Goal: Check status: Check status

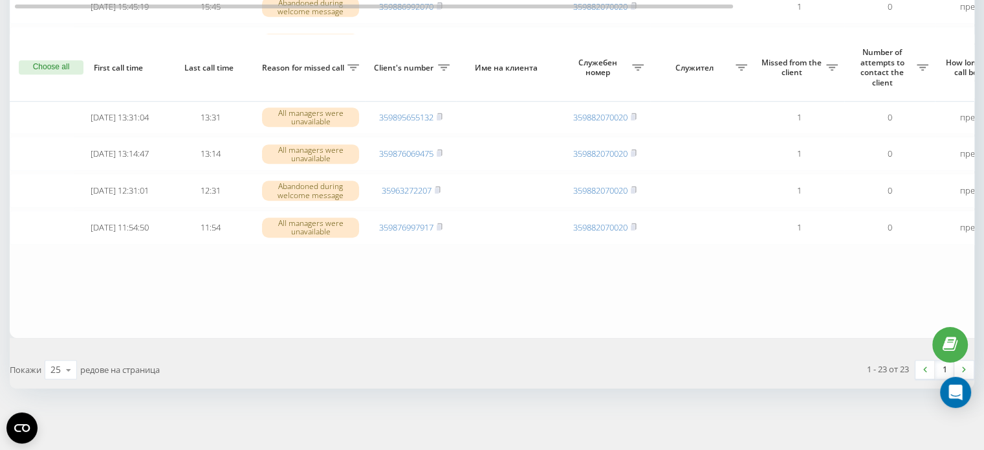
scroll to position [841, 0]
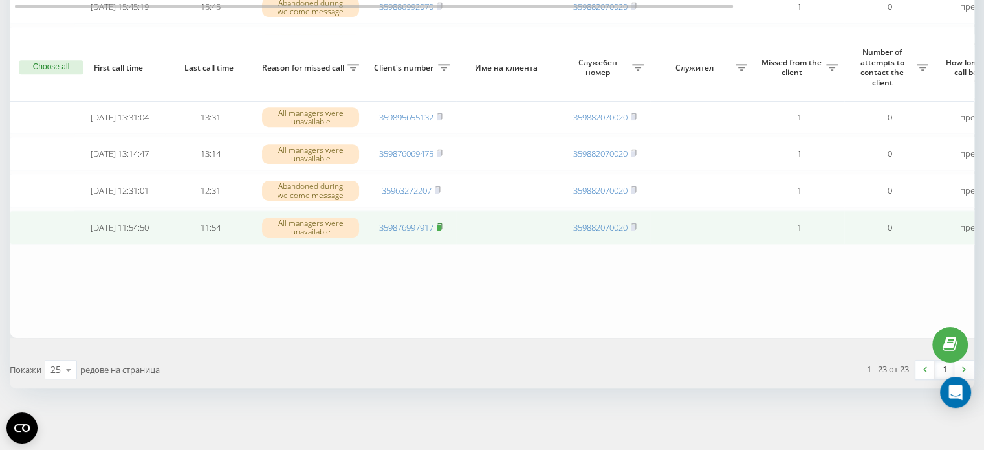
click at [443, 228] on icon at bounding box center [440, 227] width 6 height 8
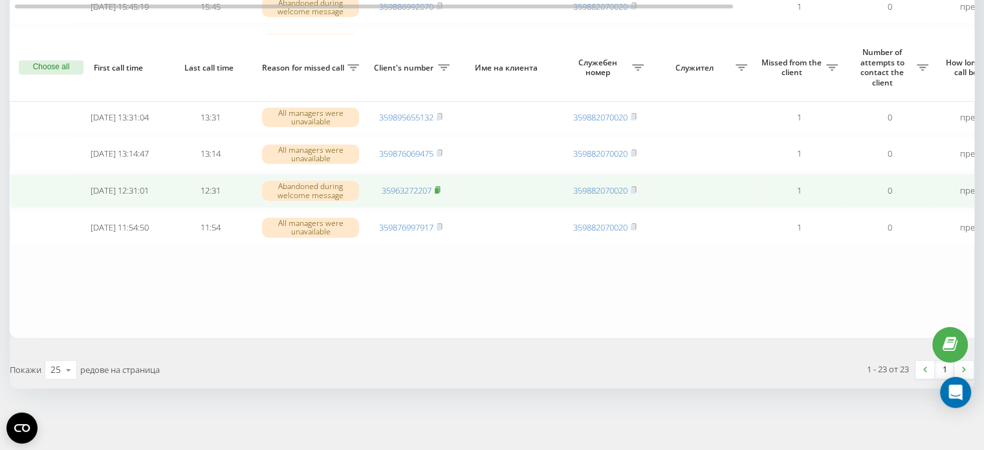
click at [440, 186] on icon at bounding box center [438, 190] width 6 height 8
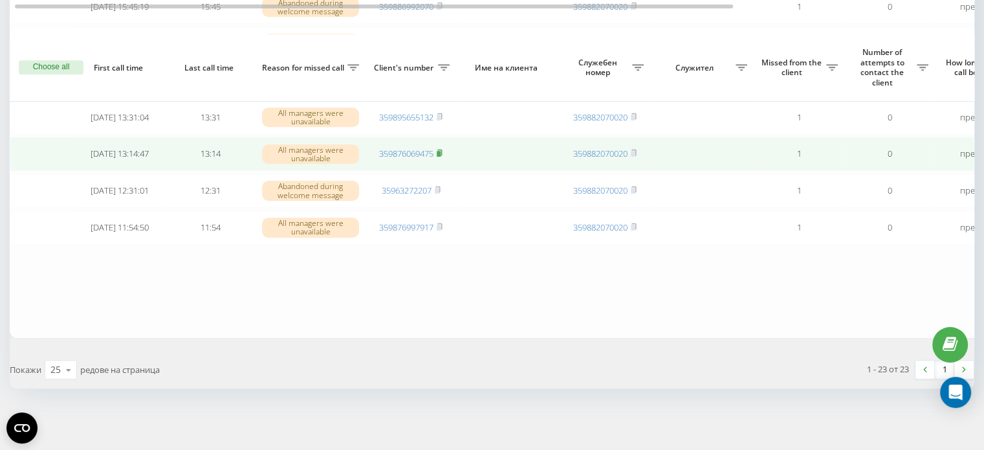
click at [443, 153] on icon at bounding box center [440, 153] width 6 height 8
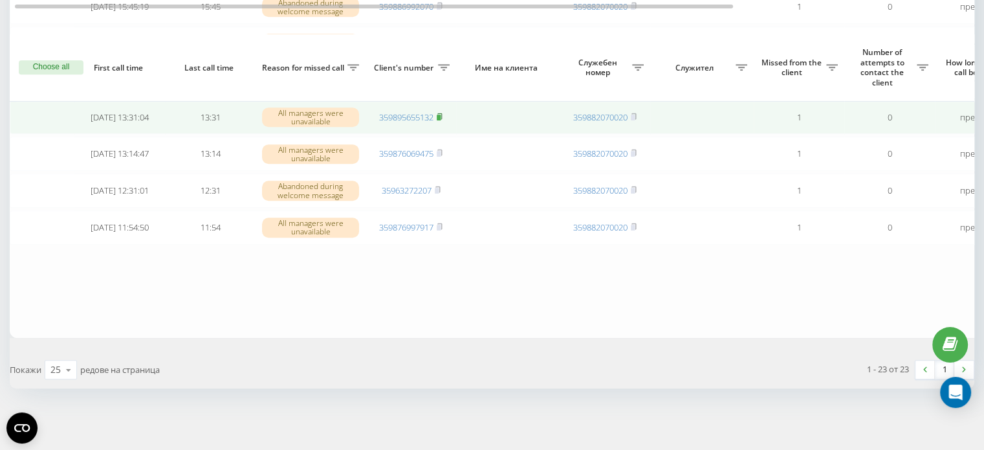
click at [442, 113] on icon at bounding box center [439, 116] width 5 height 6
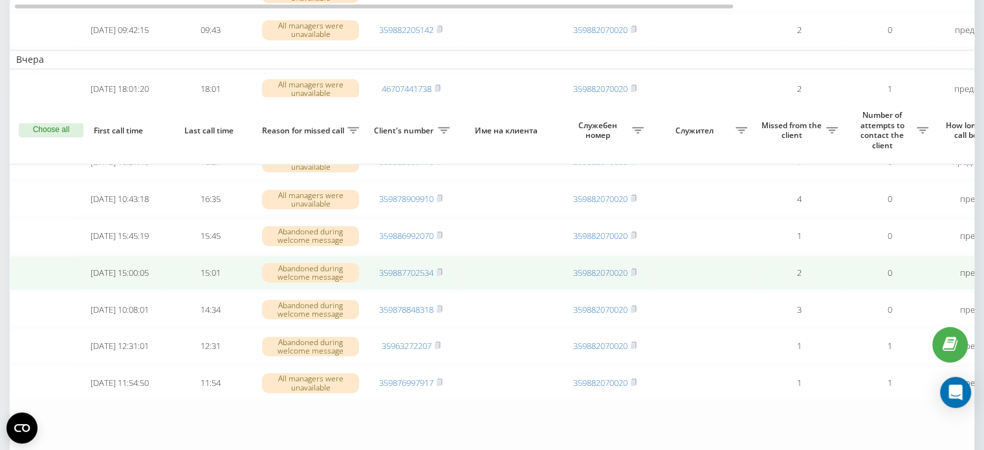
scroll to position [712, 0]
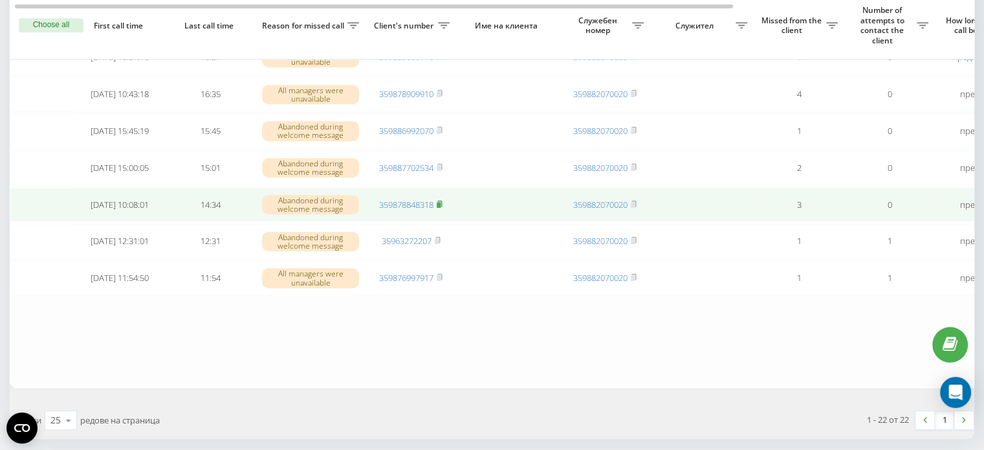
click at [441, 208] on rect at bounding box center [439, 205] width 4 height 6
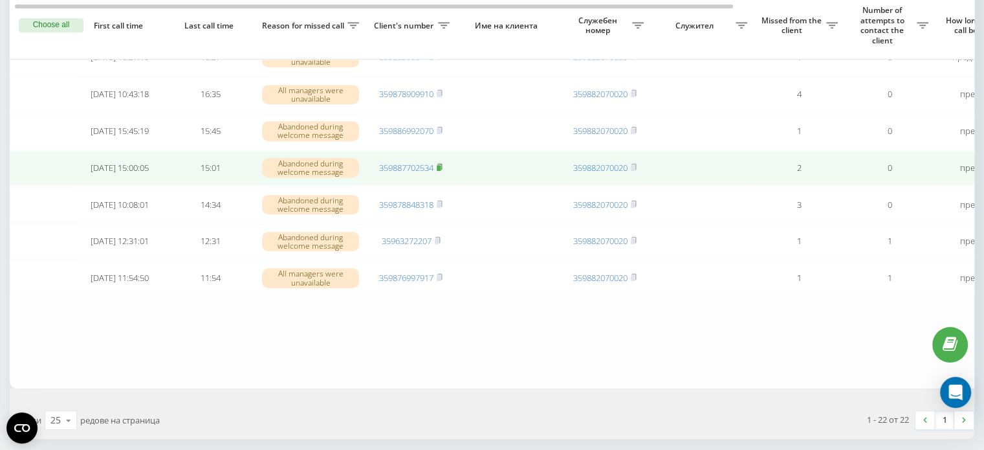
click at [441, 171] on icon at bounding box center [440, 167] width 6 height 8
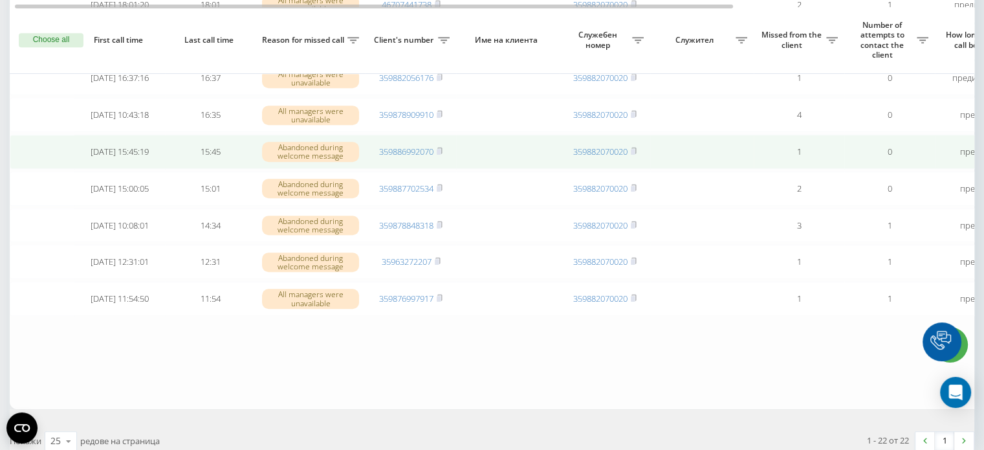
scroll to position [712, 0]
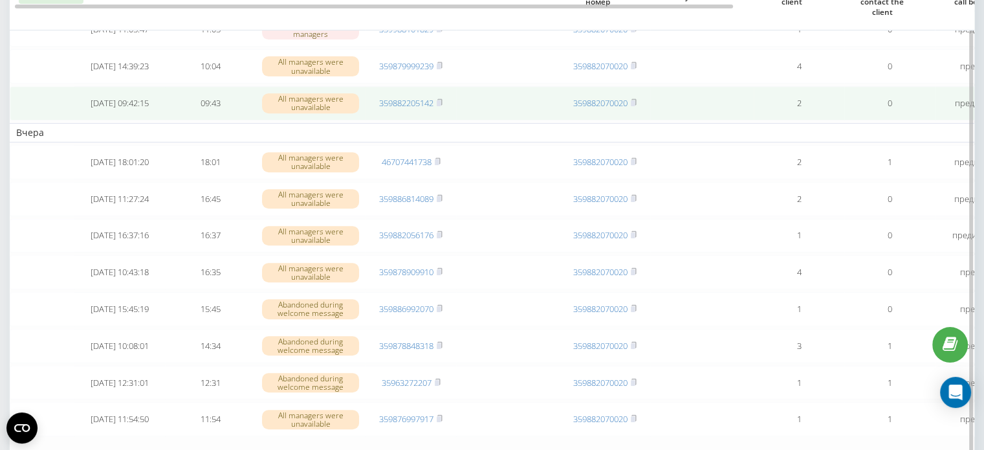
scroll to position [647, 0]
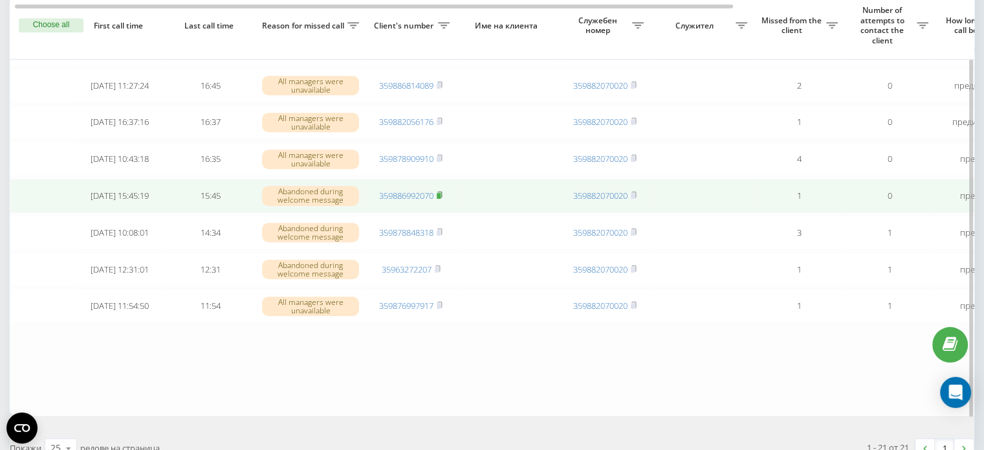
click at [441, 199] on icon at bounding box center [440, 195] width 6 height 8
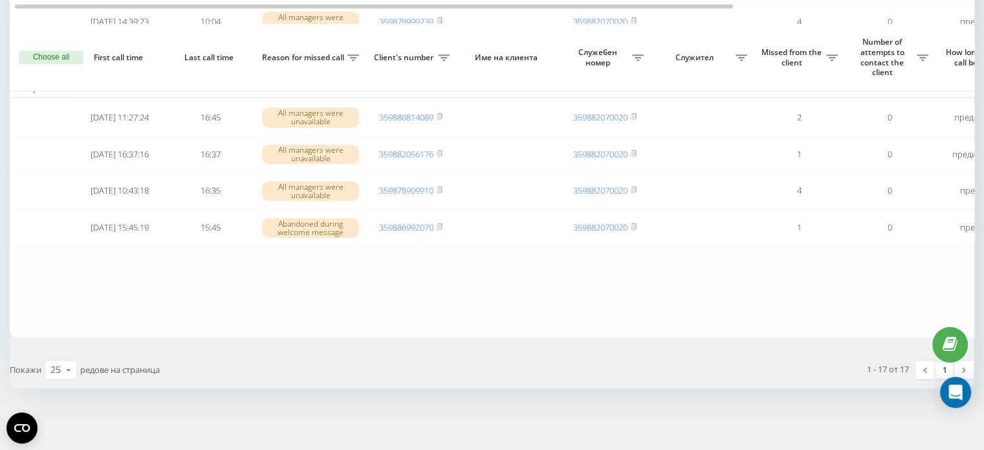
scroll to position [611, 0]
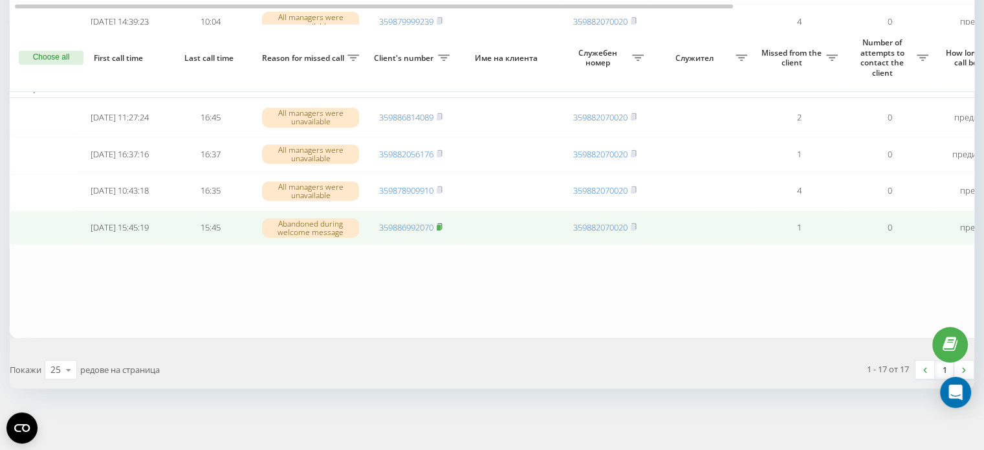
click at [441, 226] on rect at bounding box center [439, 227] width 4 height 6
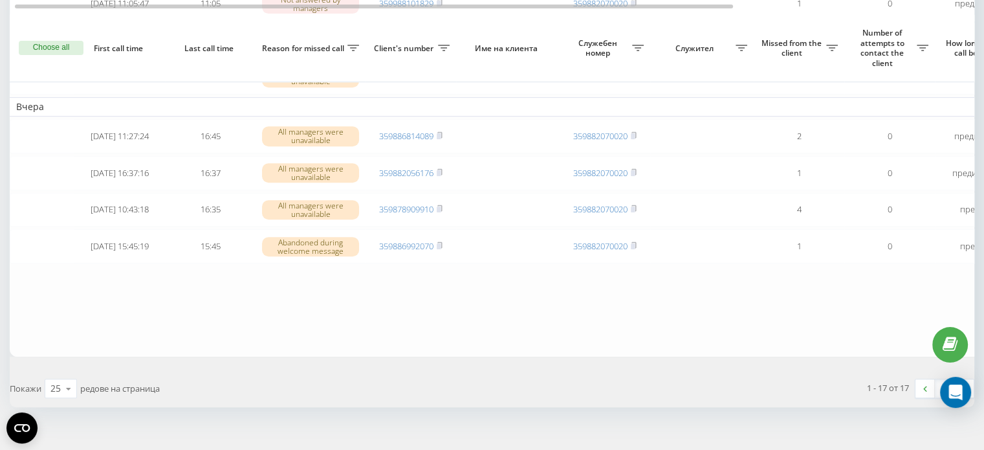
scroll to position [582, 0]
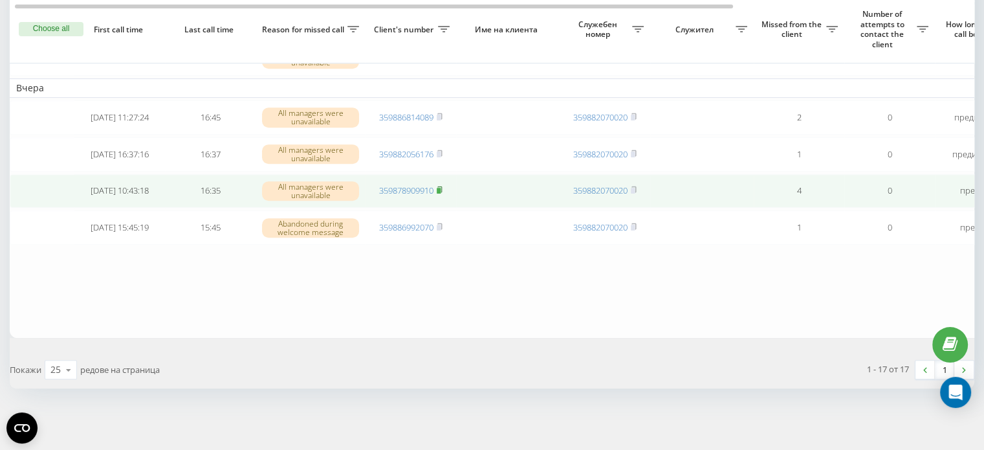
click at [440, 193] on rect at bounding box center [439, 191] width 4 height 6
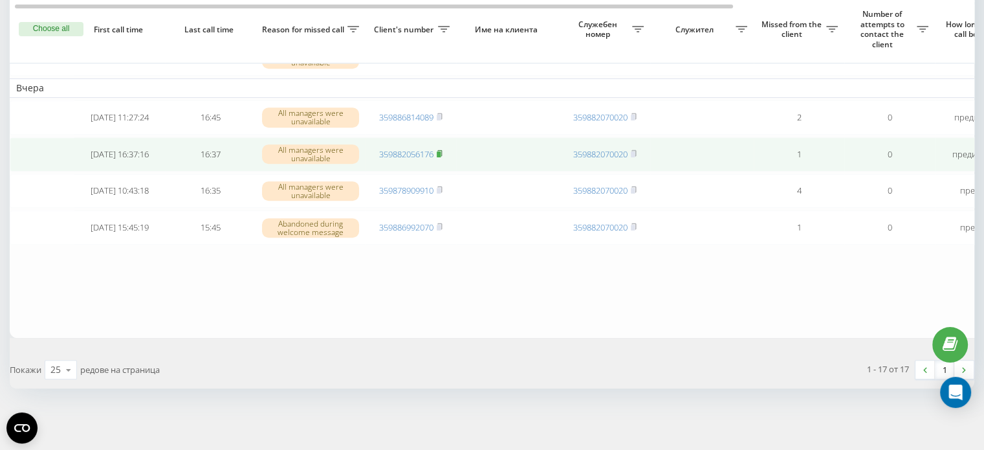
click at [441, 157] on rect at bounding box center [439, 154] width 4 height 6
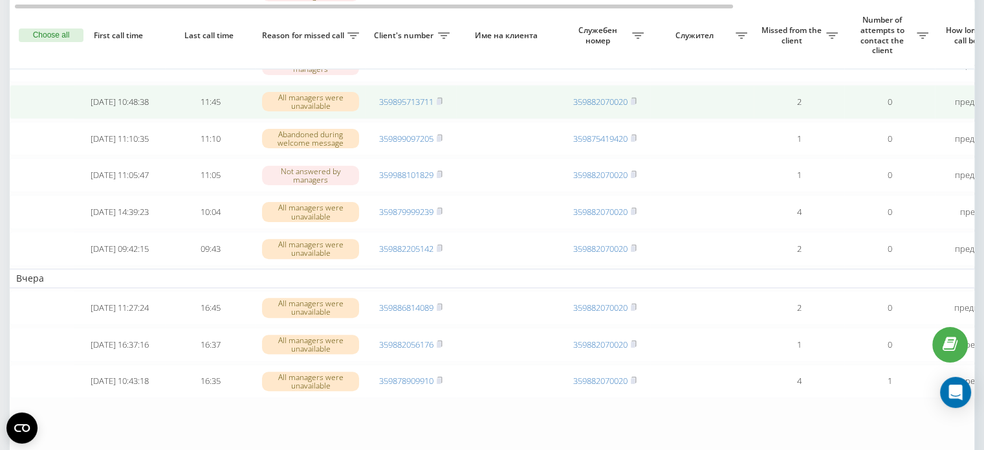
scroll to position [518, 0]
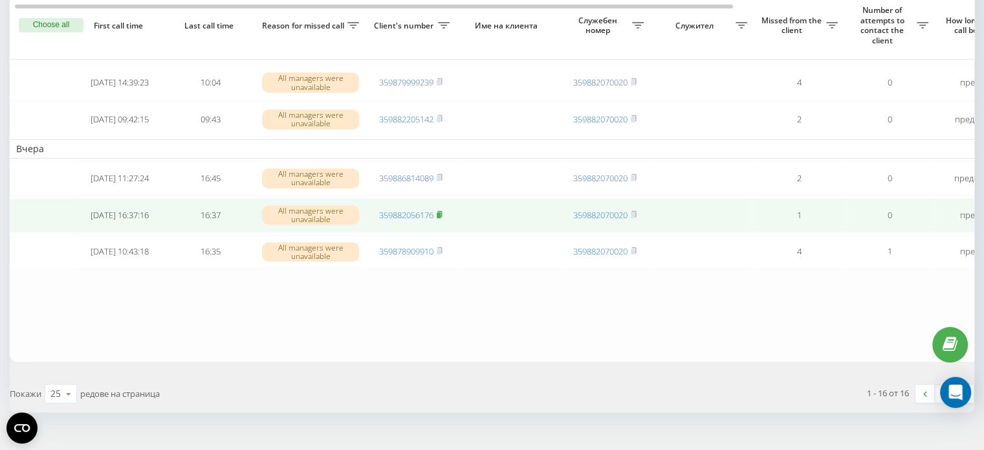
click at [441, 218] on rect at bounding box center [439, 215] width 4 height 6
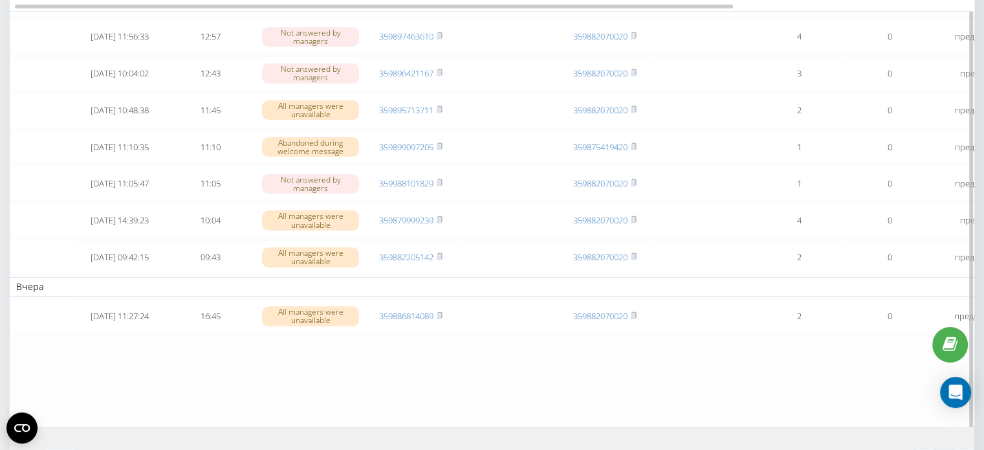
scroll to position [388, 0]
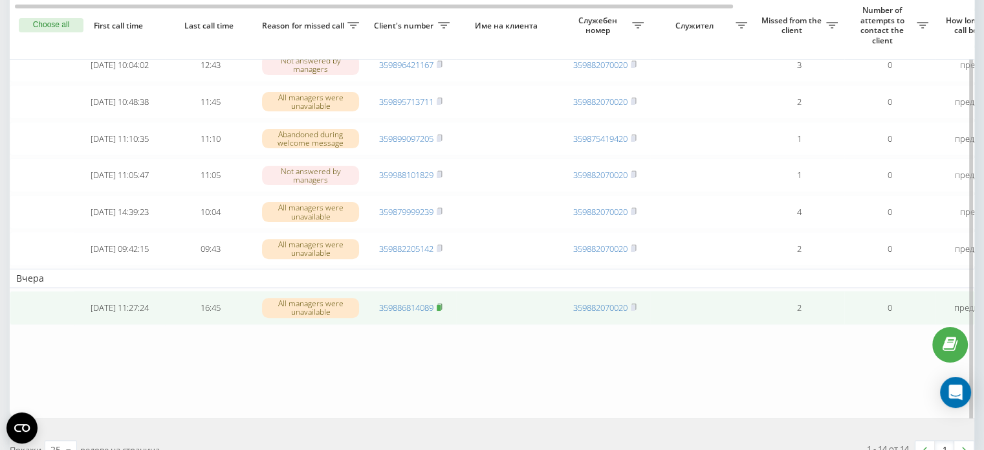
click at [440, 311] on rect at bounding box center [439, 308] width 4 height 6
